Goal: Book appointment/travel/reservation

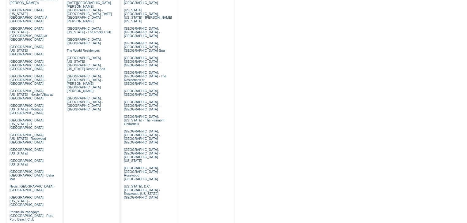
scroll to position [294, 0]
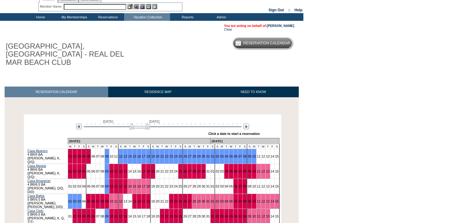
scroll to position [98, 0]
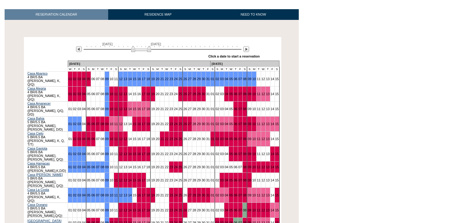
click at [148, 46] on img at bounding box center [141, 49] width 20 height 6
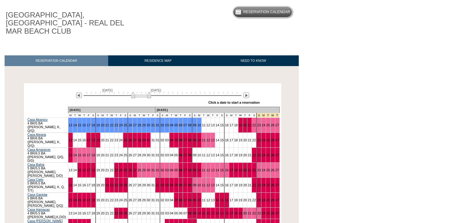
scroll to position [0, 0]
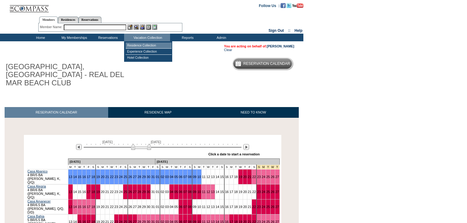
click at [143, 45] on td "Residence Collection" at bounding box center [149, 46] width 46 height 6
